Goal: Entertainment & Leisure: Consume media (video, audio)

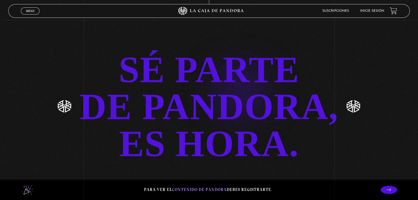
scroll to position [1163, 0]
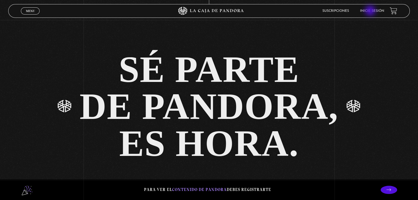
click at [370, 11] on link "Inicie sesión" at bounding box center [372, 10] width 24 height 3
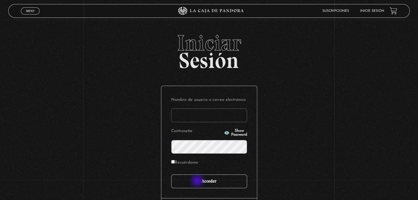
type input "[EMAIL_ADDRESS][DOMAIN_NAME]"
click at [198, 181] on input "Acceder" at bounding box center [209, 182] width 76 height 14
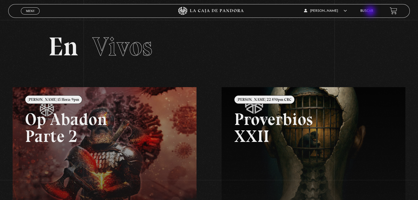
click at [371, 11] on link "Buscar" at bounding box center [366, 10] width 13 height 3
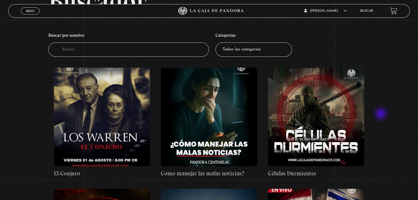
scroll to position [55, 0]
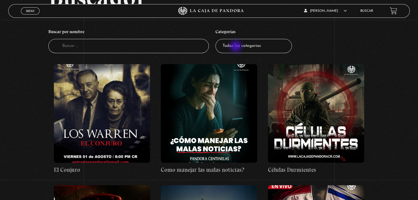
click at [236, 47] on select "Todas las categorías 11:11 Humanitario (1) Amo los Lunes (2) Análisis de series…" at bounding box center [253, 46] width 76 height 15
select select "series-y-peliculas"
click at [217, 39] on select "Todas las categorías 11:11 Humanitario (1) Amo los Lunes (2) Análisis de series…" at bounding box center [253, 46] width 76 height 15
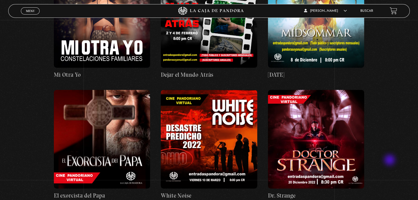
scroll to position [275, 0]
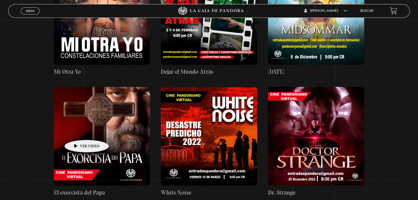
click at [78, 132] on figure at bounding box center [102, 136] width 96 height 99
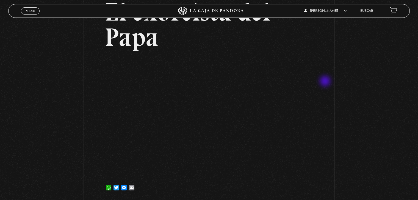
scroll to position [55, 0]
